Goal: Information Seeking & Learning: Check status

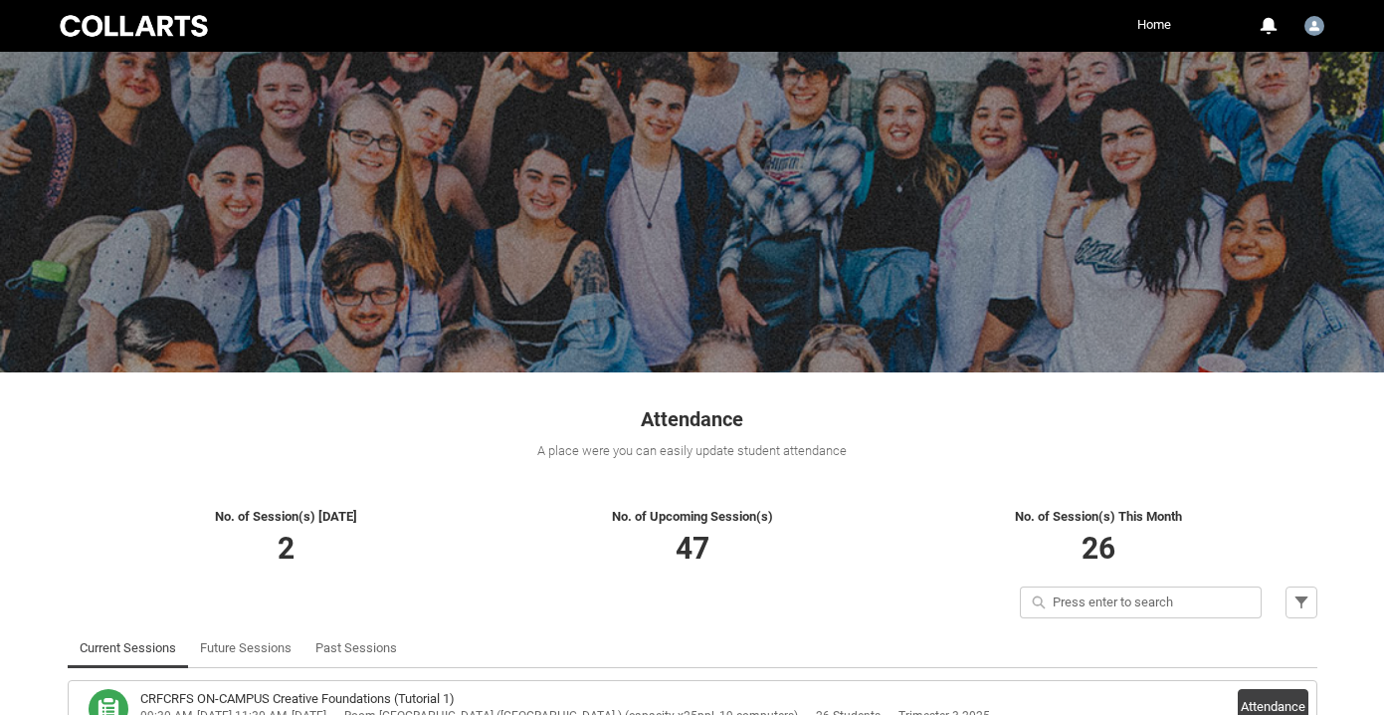
scroll to position [193, 0]
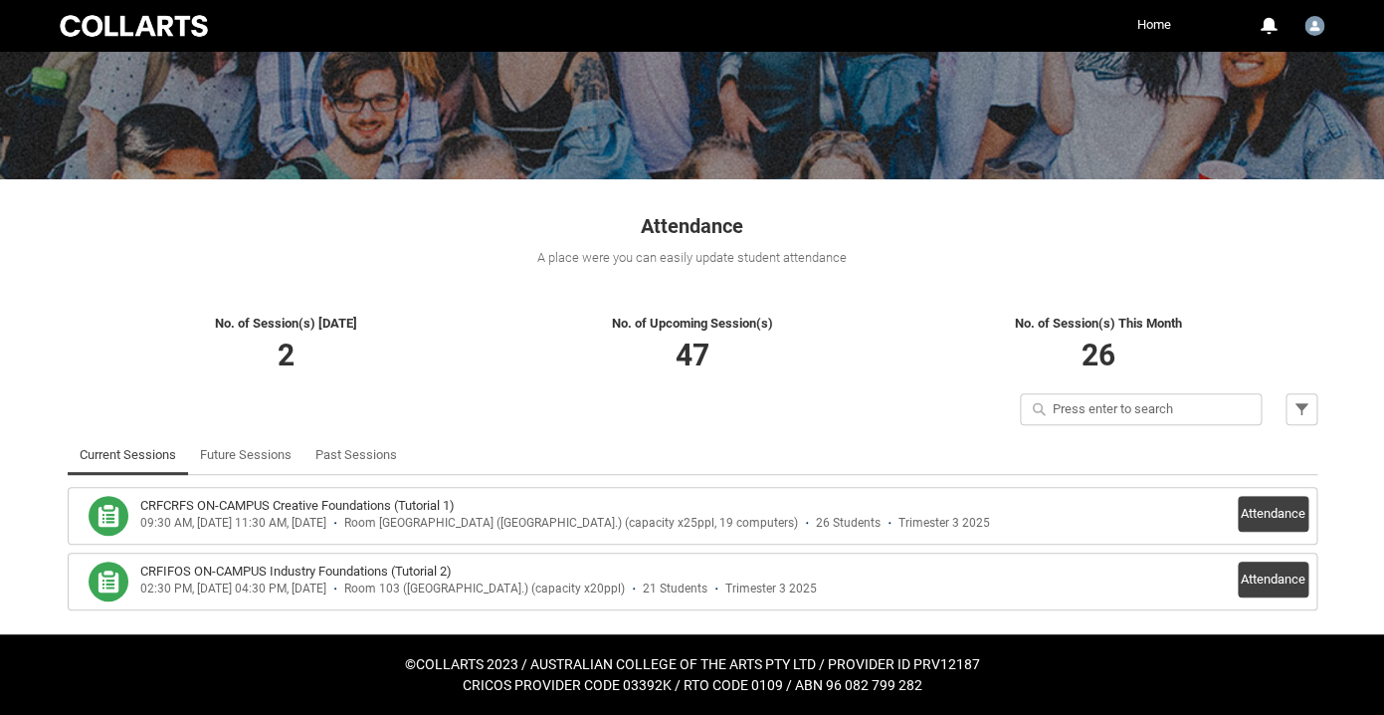
click at [139, 25] on div at bounding box center [134, 26] width 156 height 28
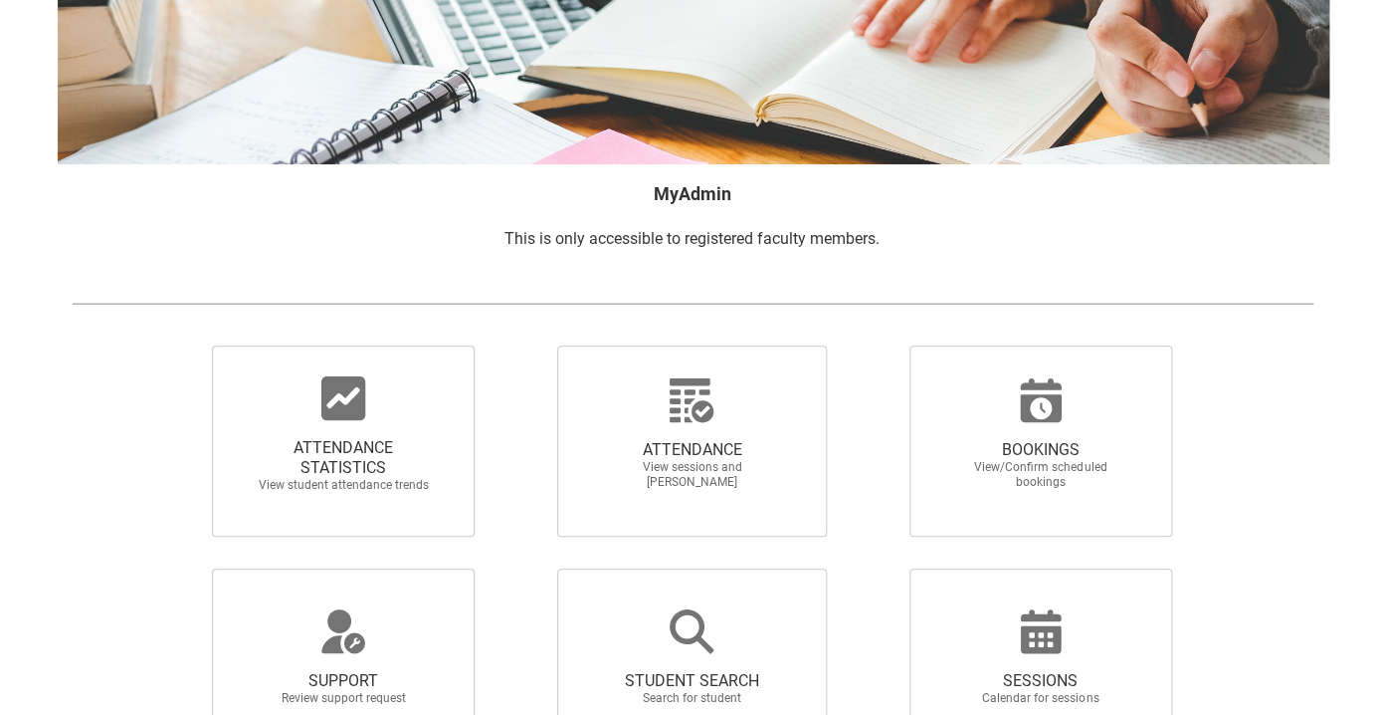
scroll to position [214, 0]
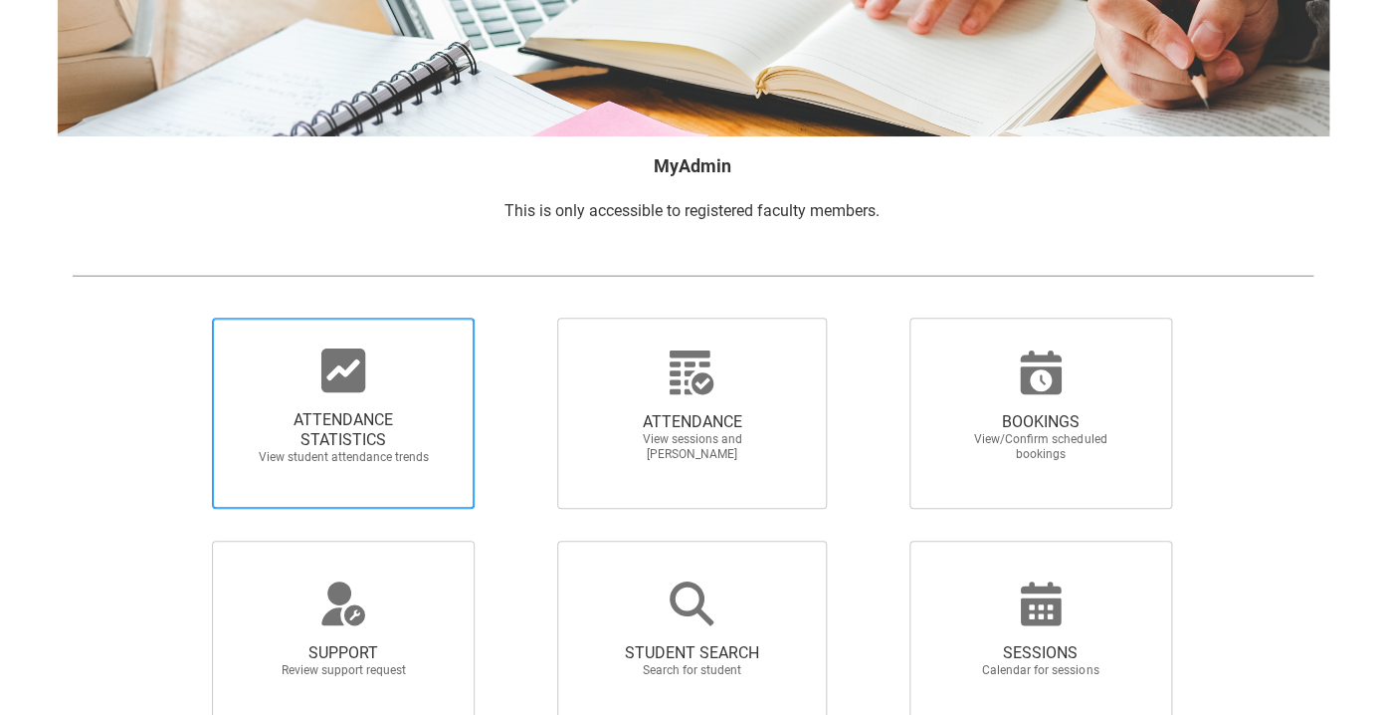
click at [346, 385] on icon at bounding box center [343, 370] width 44 height 44
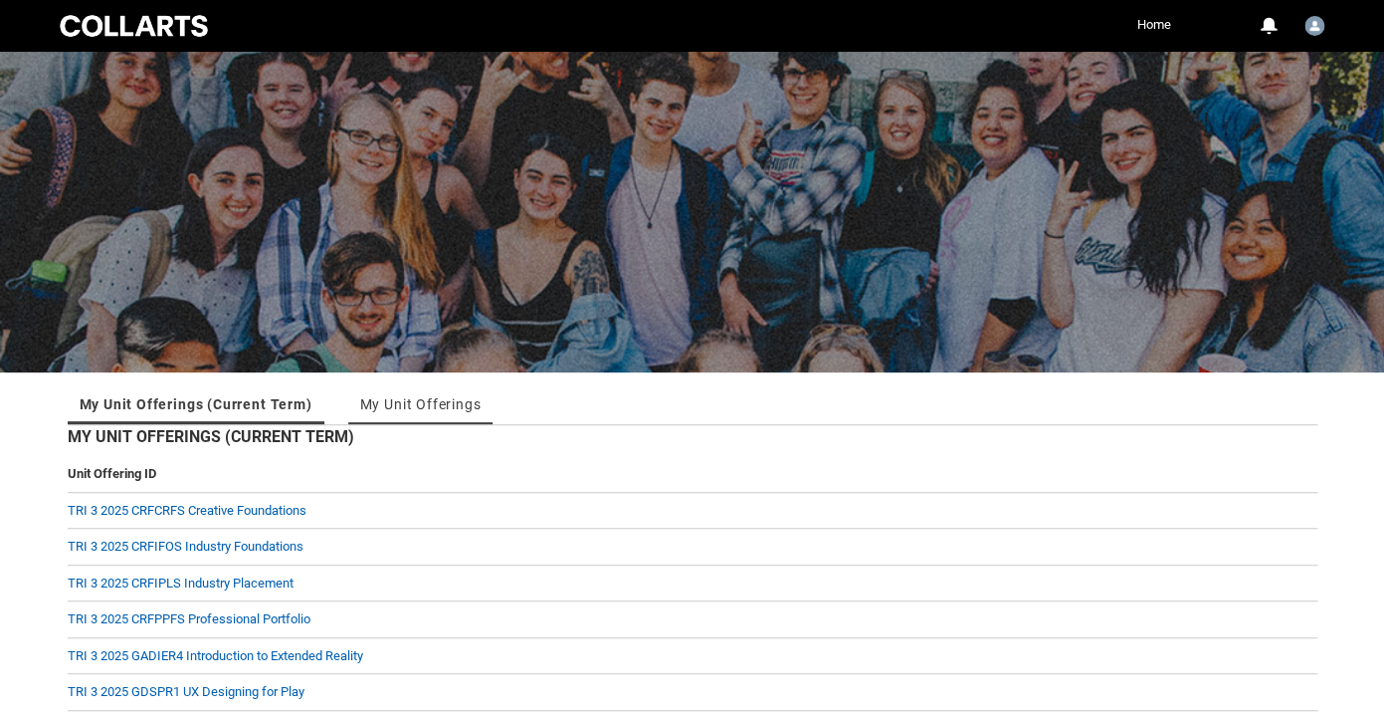
scroll to position [84, 0]
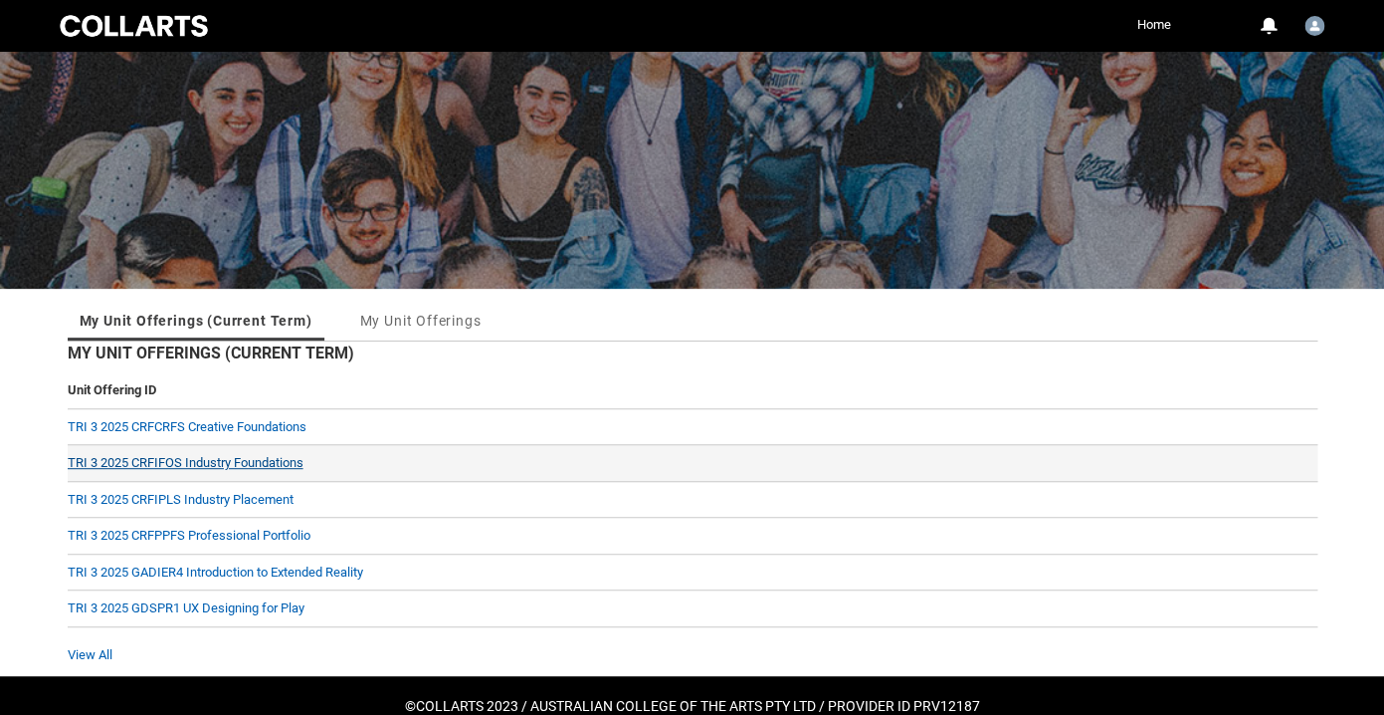
click at [256, 466] on link "TRI 3 2025 CRFIFOS Industry Foundations" at bounding box center [186, 462] width 236 height 15
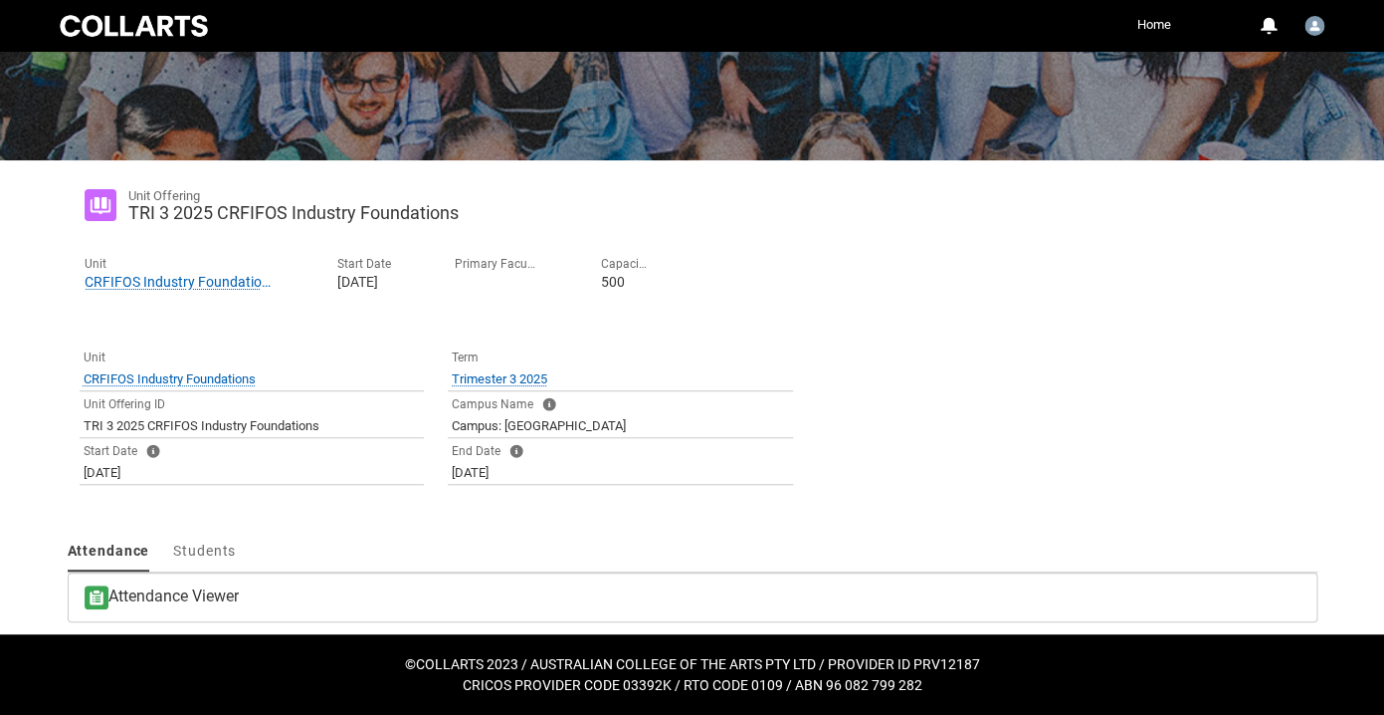
scroll to position [213, 0]
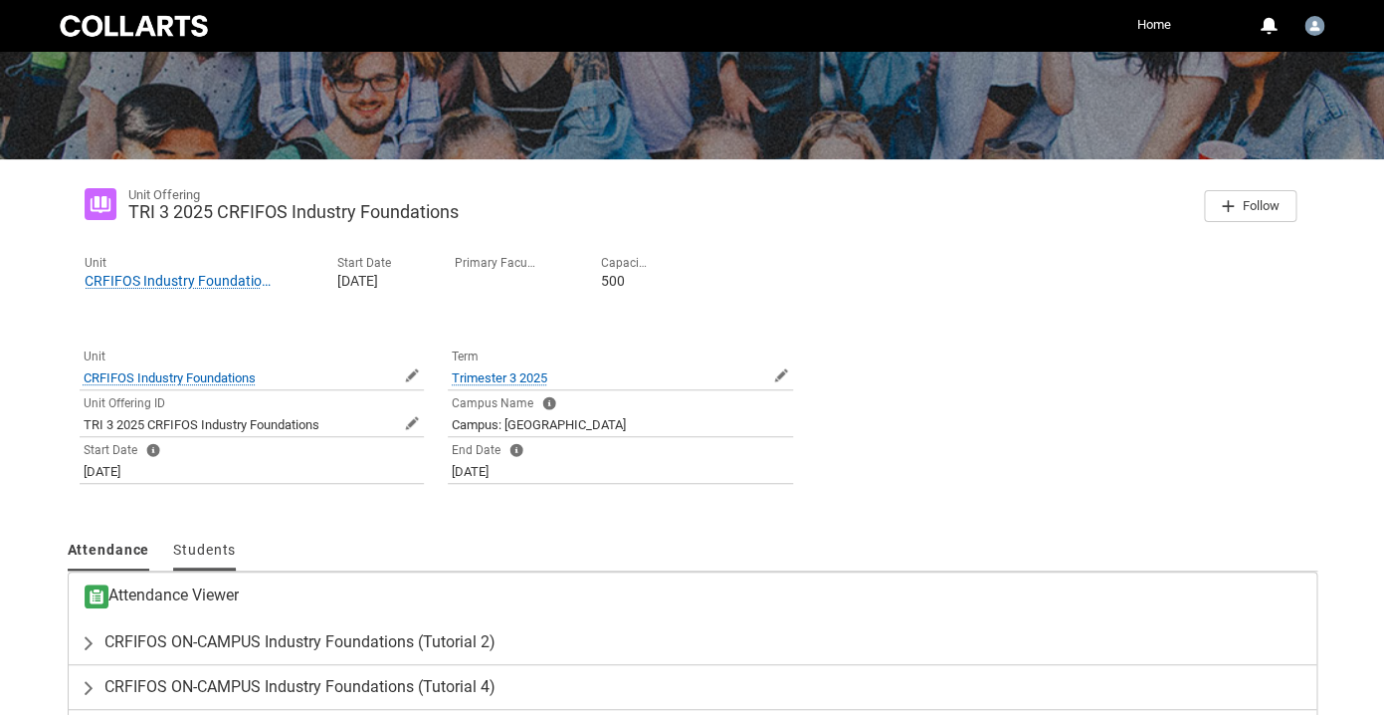
click at [208, 554] on span "Students" at bounding box center [204, 549] width 63 height 16
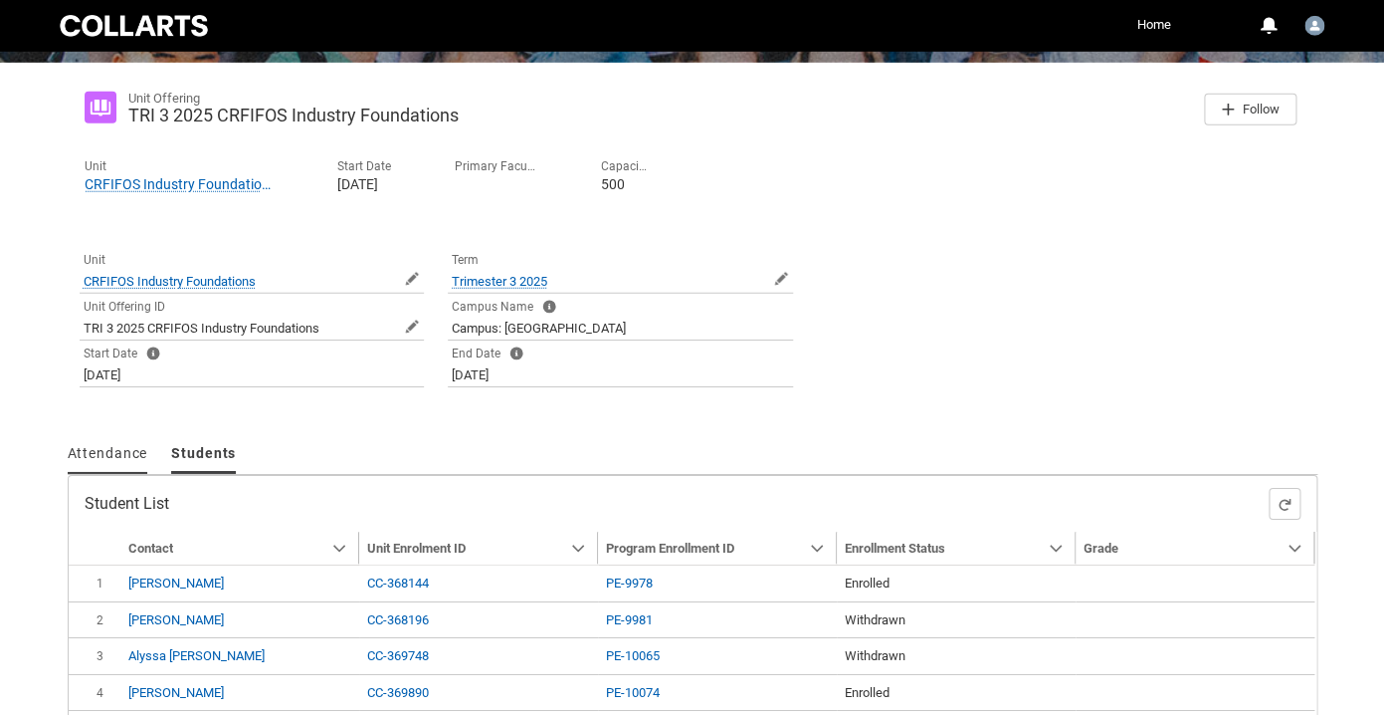
scroll to position [311, 0]
click at [104, 455] on span "Attendance" at bounding box center [108, 452] width 81 height 16
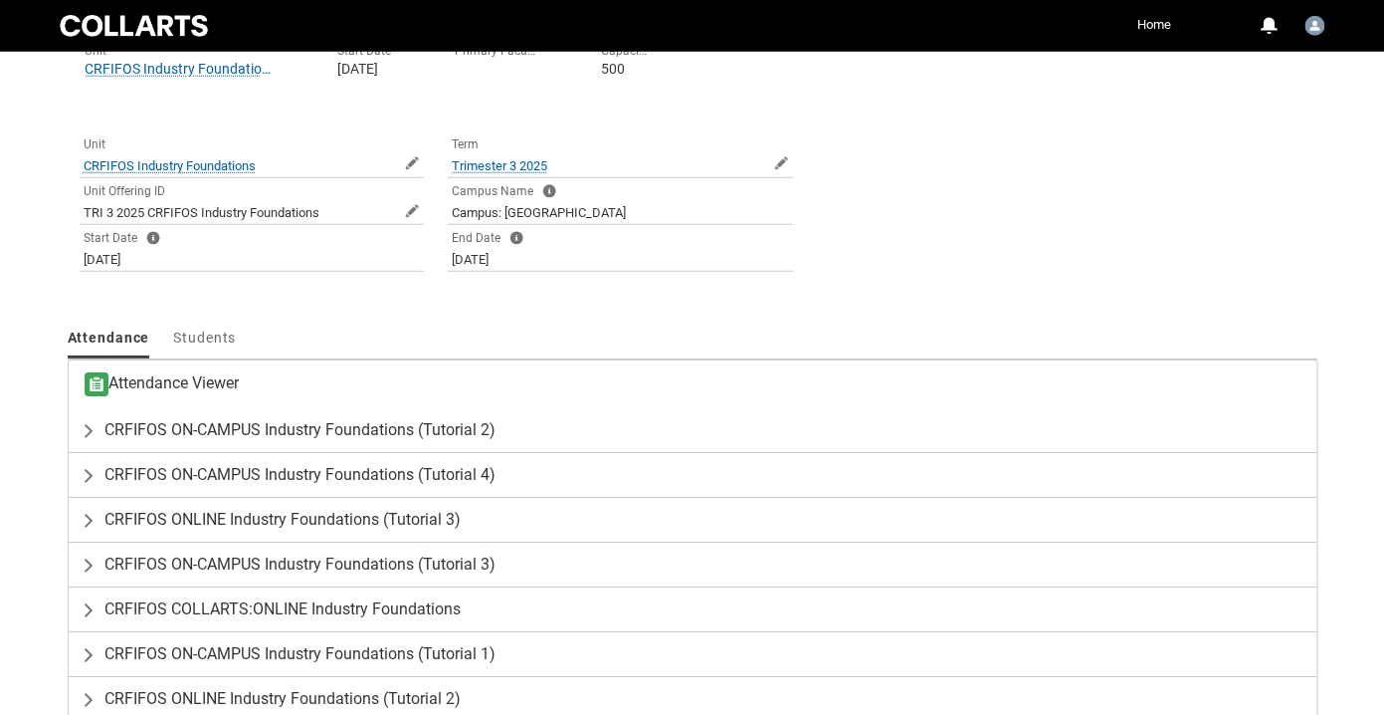
scroll to position [426, 0]
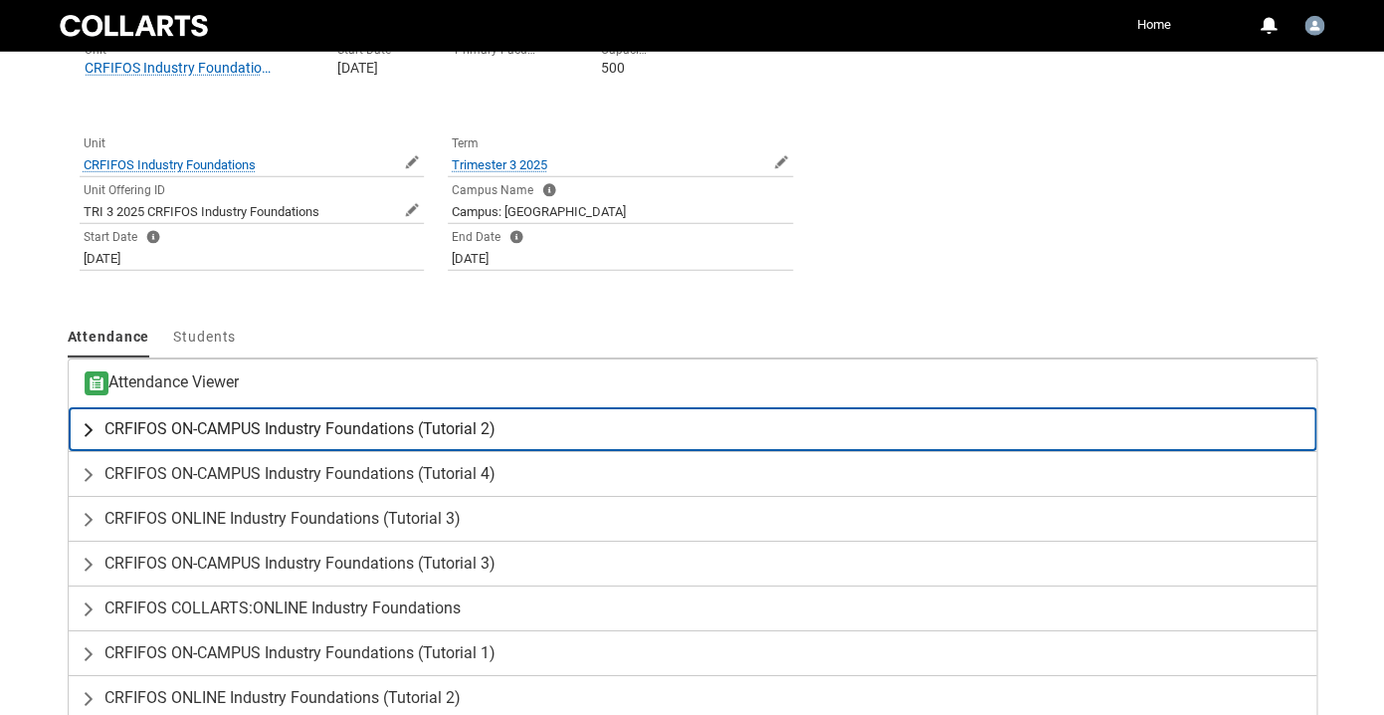
click at [89, 437] on lightning-primitive-icon "button" at bounding box center [93, 429] width 24 height 20
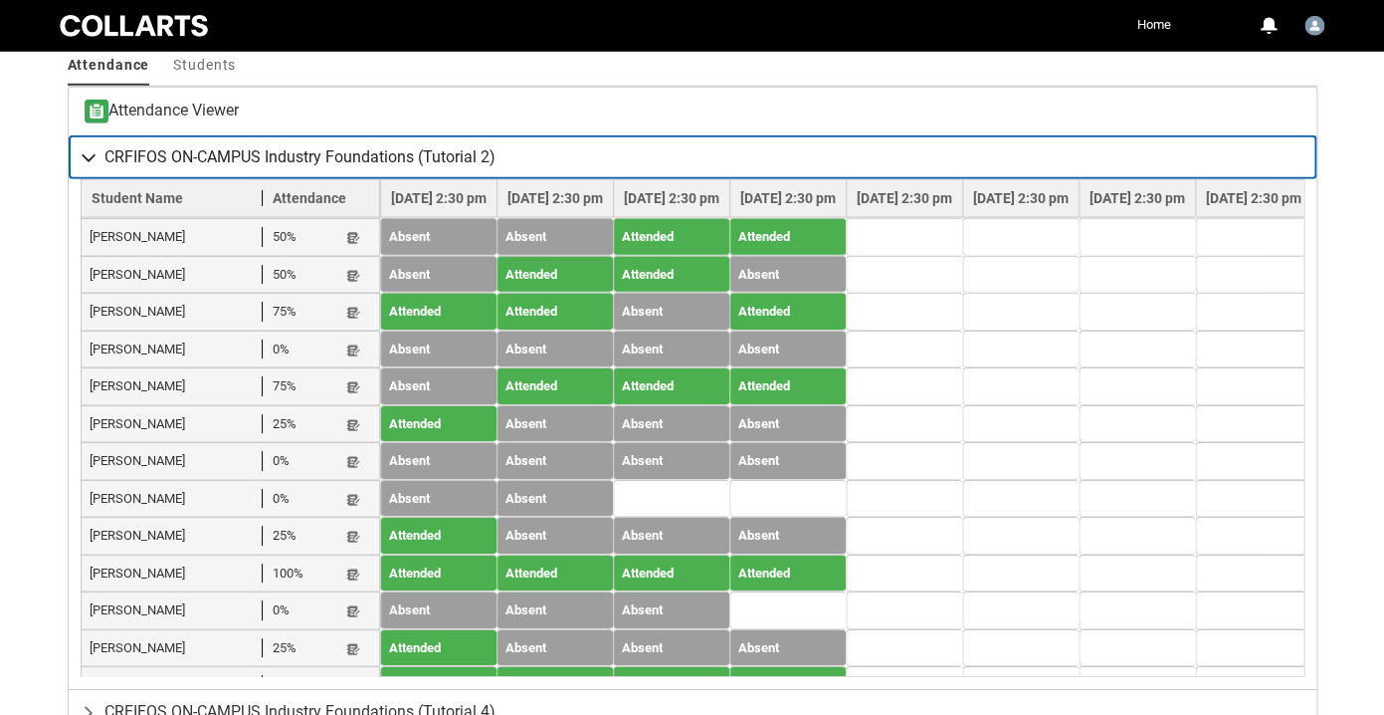
scroll to position [715, 0]
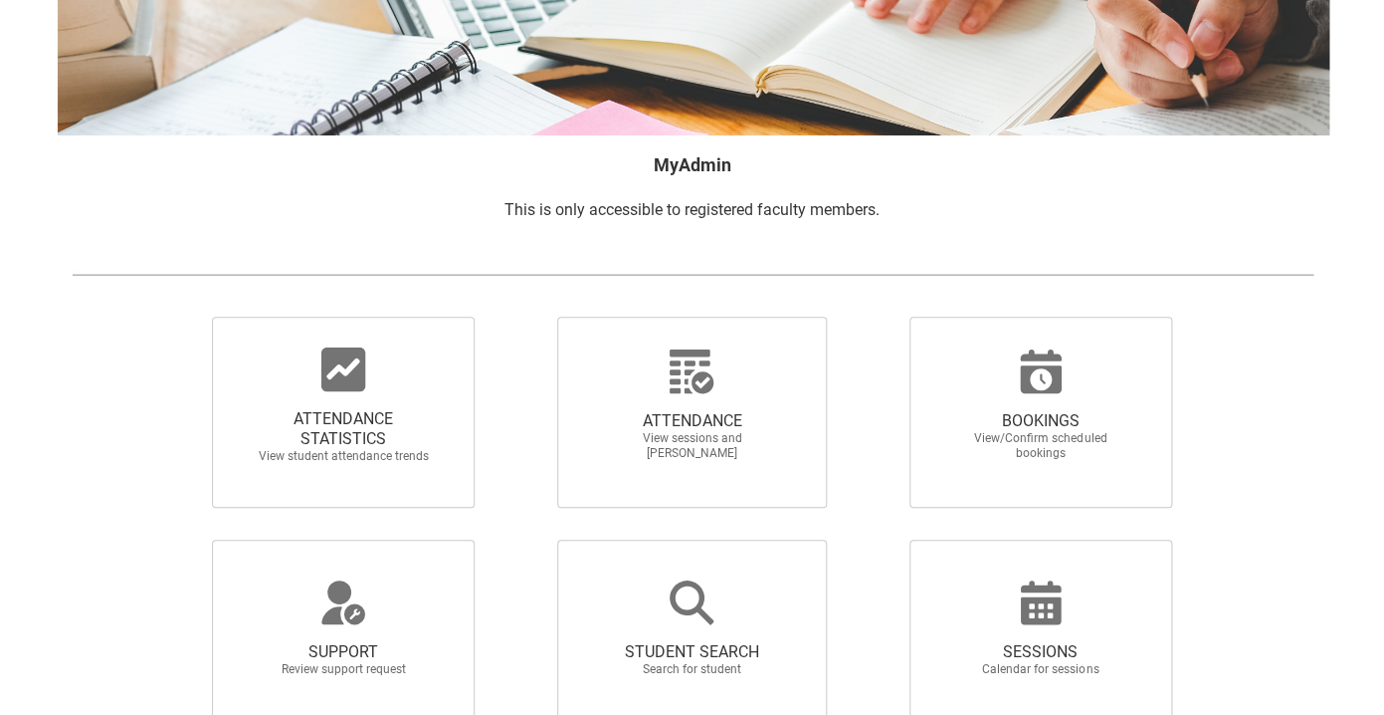
scroll to position [221, 0]
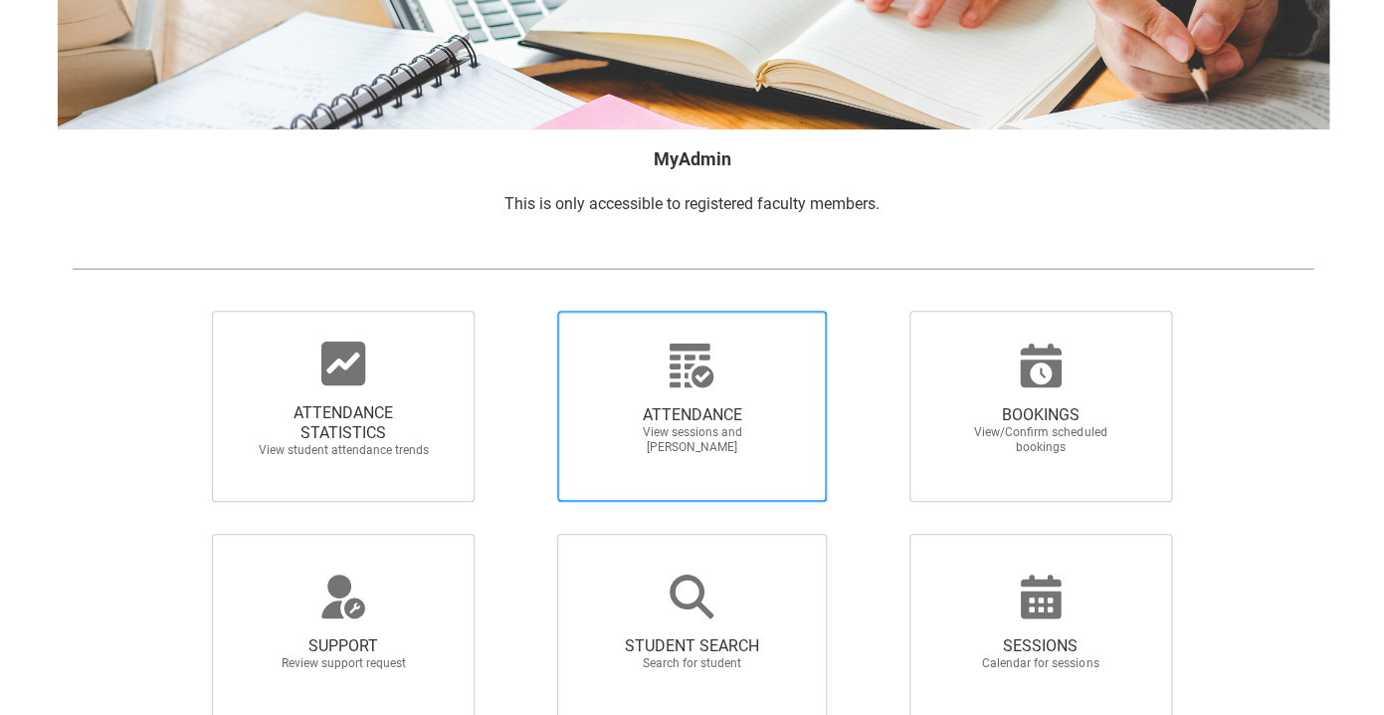
click at [637, 376] on div at bounding box center [691, 365] width 191 height 48
click at [524, 311] on input "ATTENDANCE View sessions and mark attendance" at bounding box center [523, 310] width 1 height 1
radio input "true"
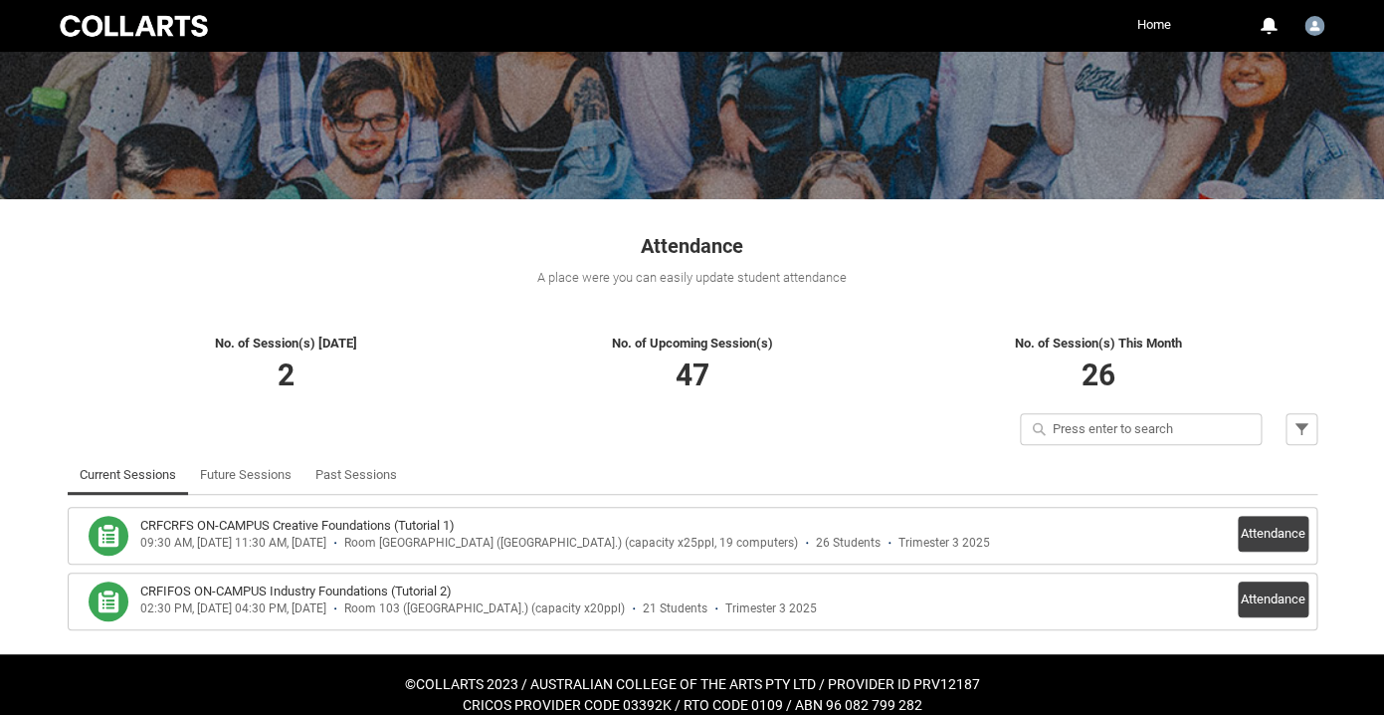
scroll to position [193, 0]
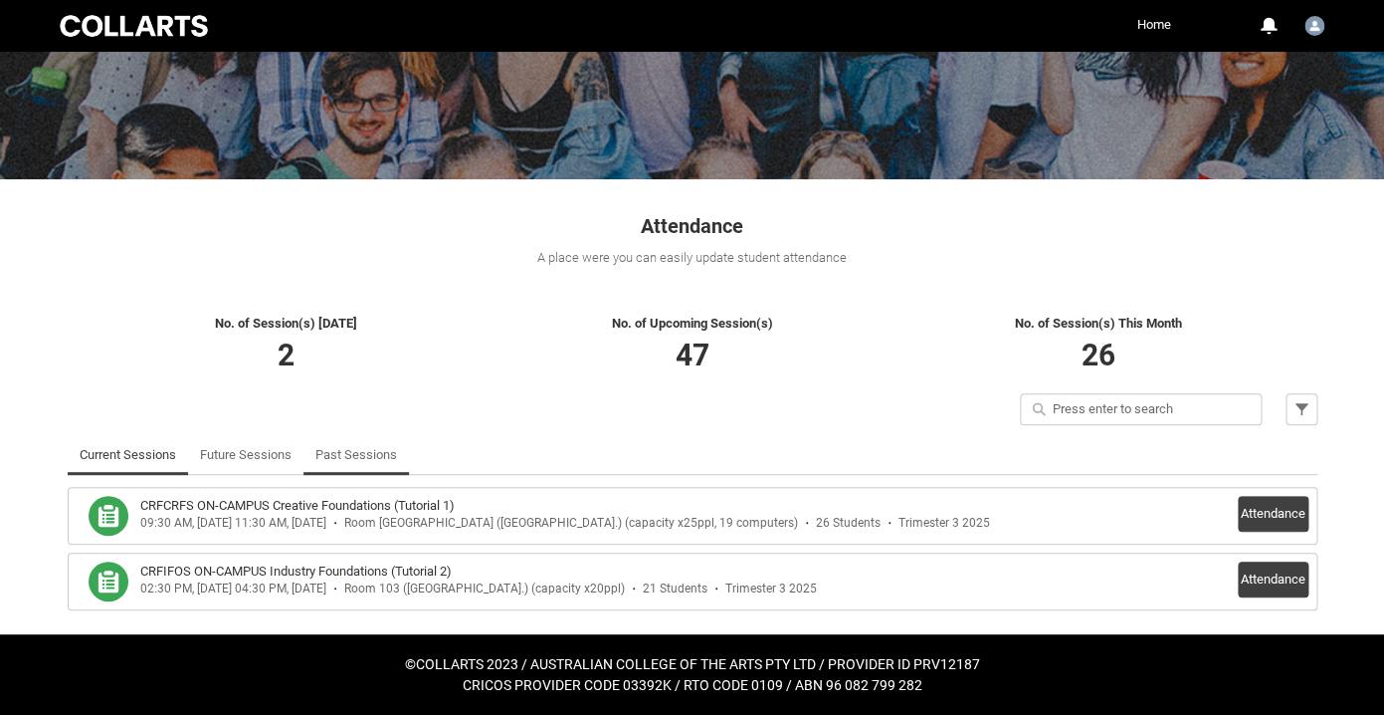
click at [369, 452] on link "Past Sessions" at bounding box center [357, 455] width 82 height 40
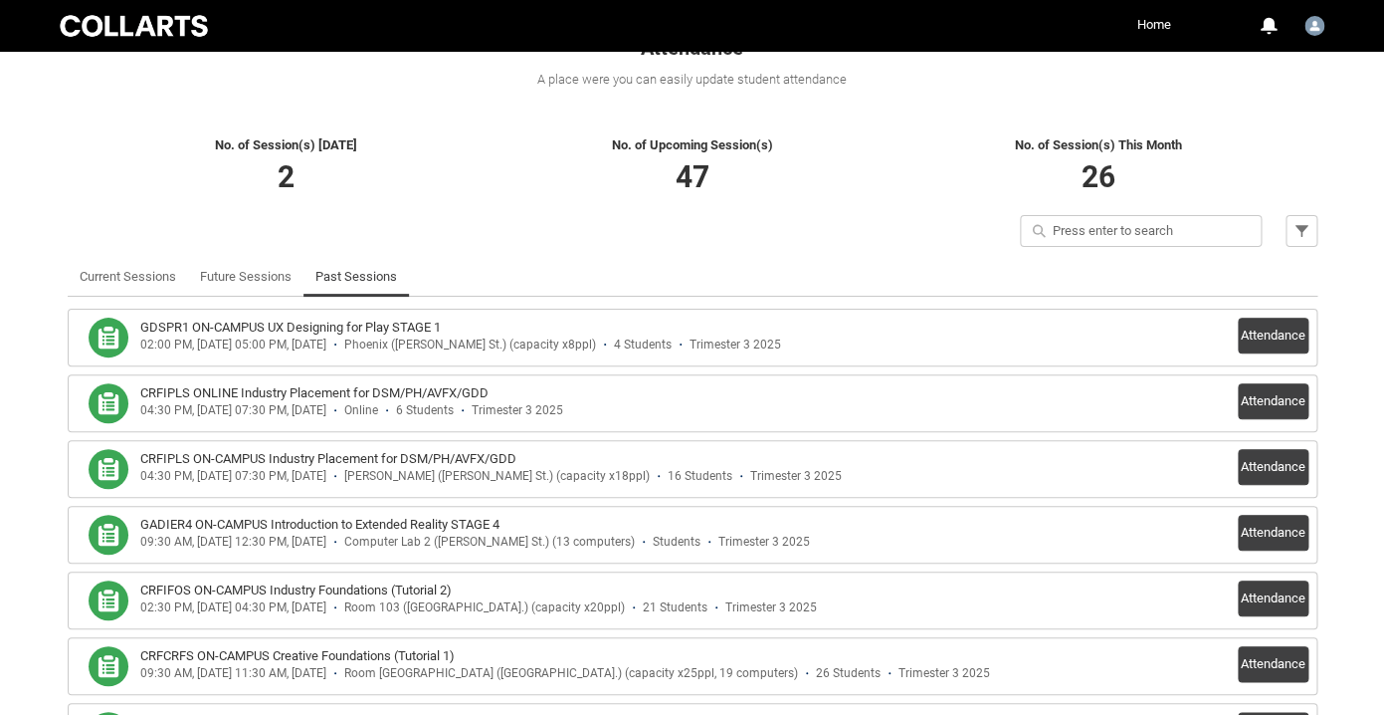
scroll to position [379, 0]
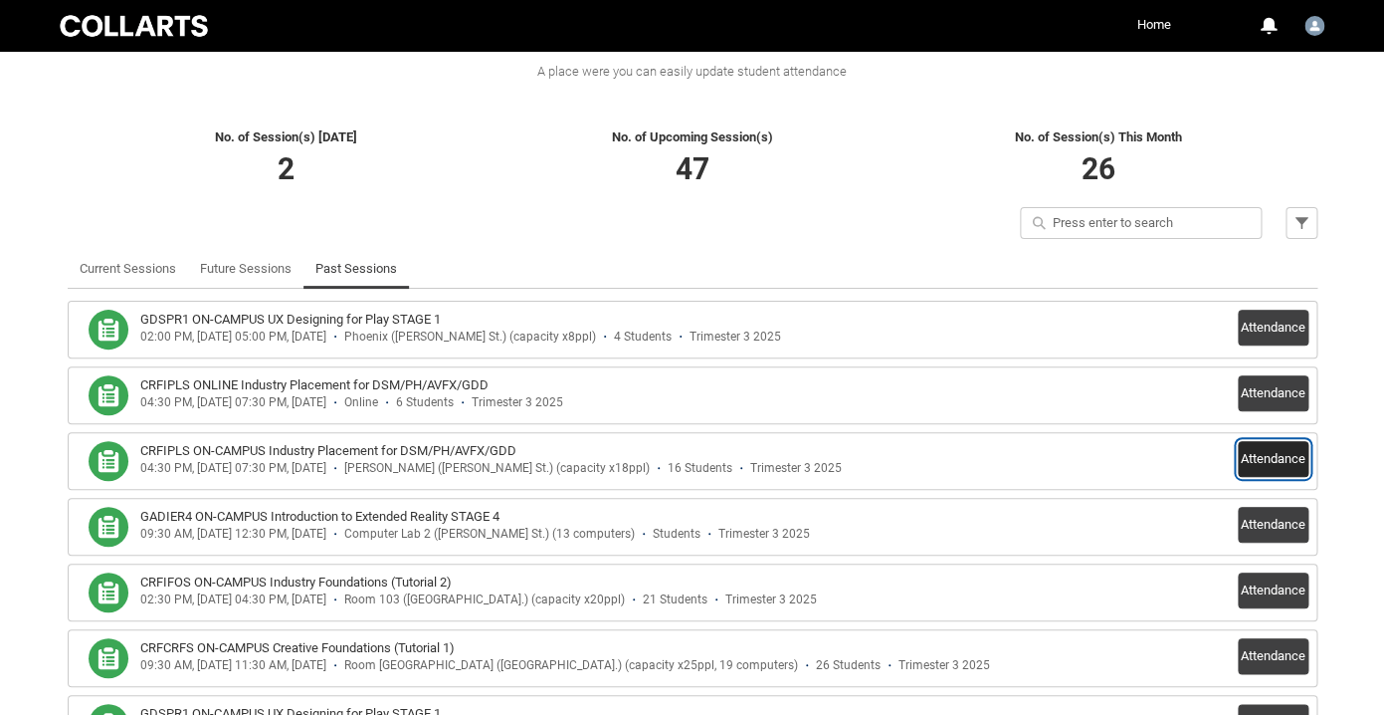
click at [1253, 465] on button "Attendance" at bounding box center [1273, 459] width 71 height 36
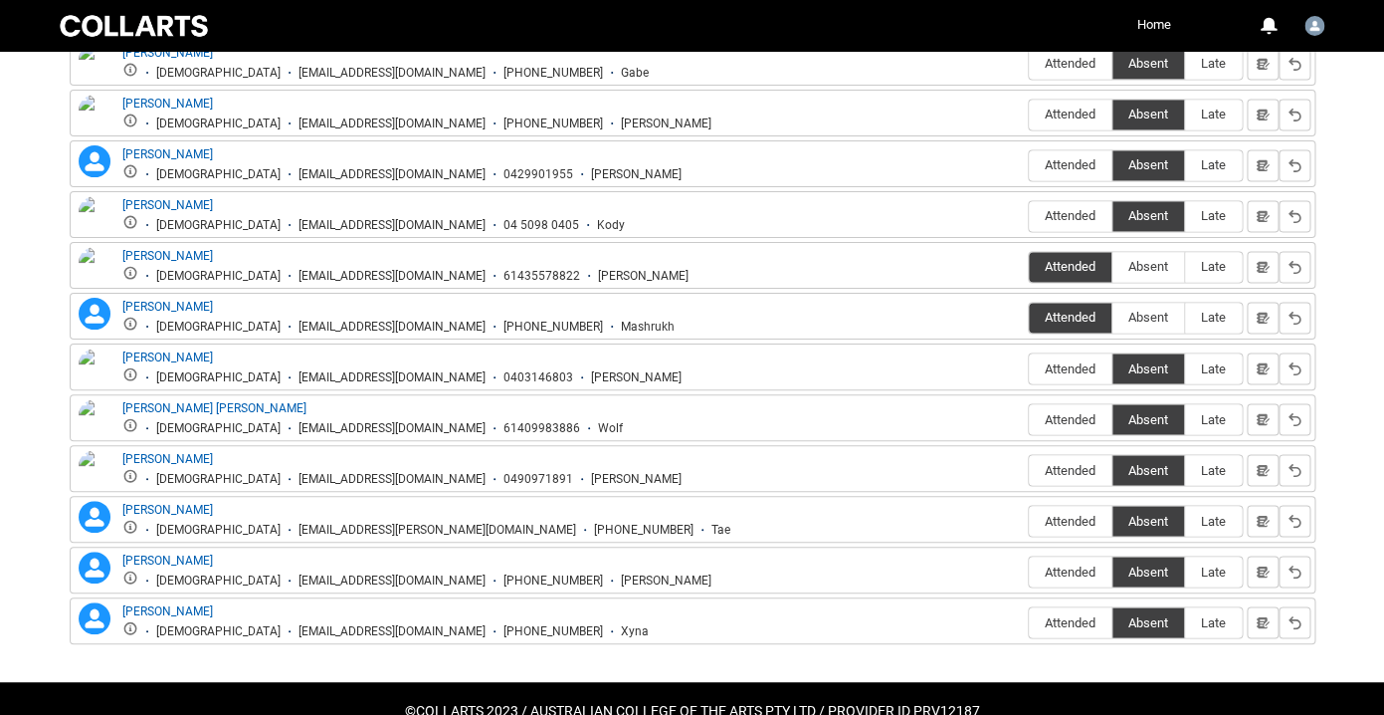
scroll to position [1078, 0]
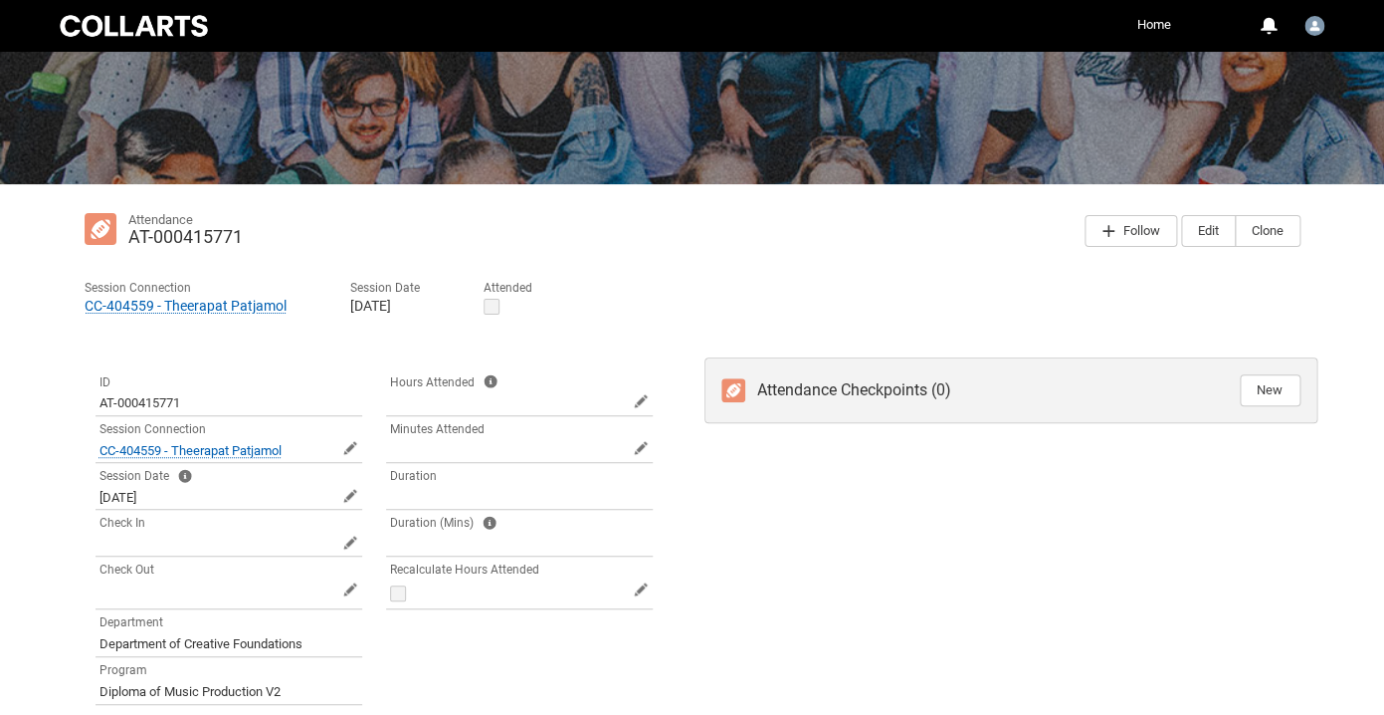
scroll to position [158, 0]
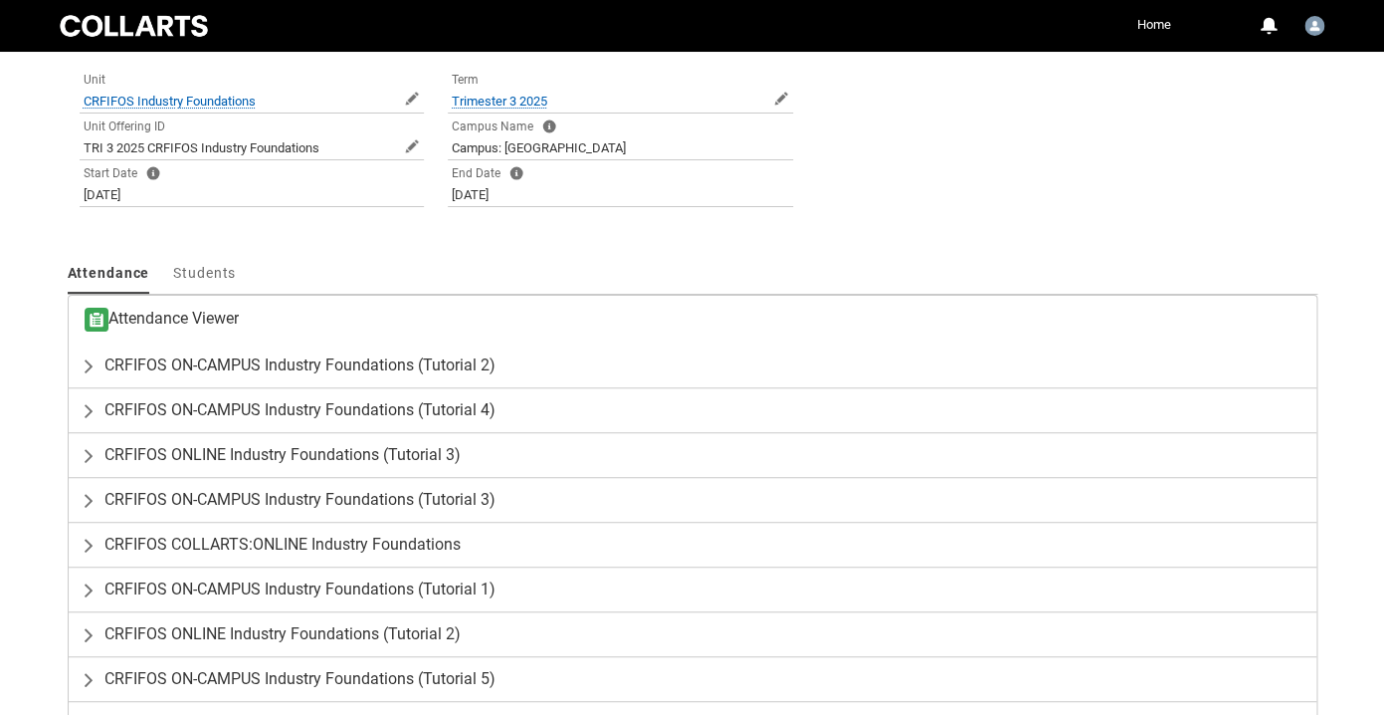
scroll to position [577, 0]
